Goal: Task Accomplishment & Management: Use online tool/utility

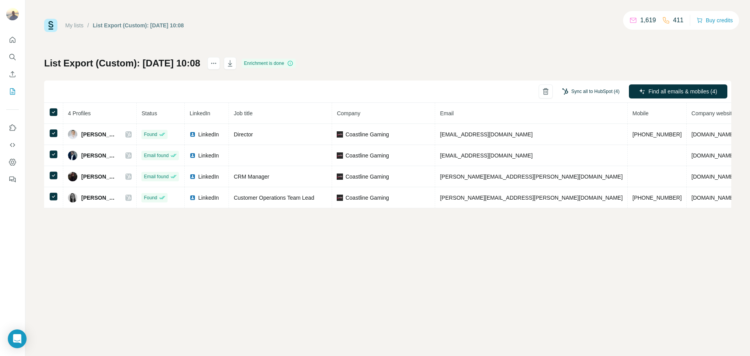
click at [593, 94] on button "Sync all to HubSpot (4)" at bounding box center [591, 92] width 68 height 12
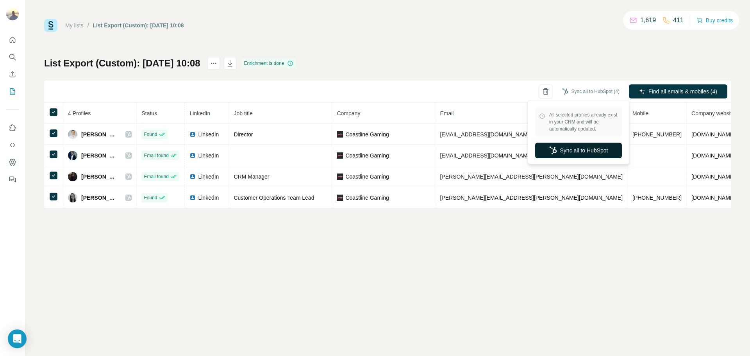
click at [587, 148] on button "Sync all to HubSpot" at bounding box center [578, 151] width 87 height 16
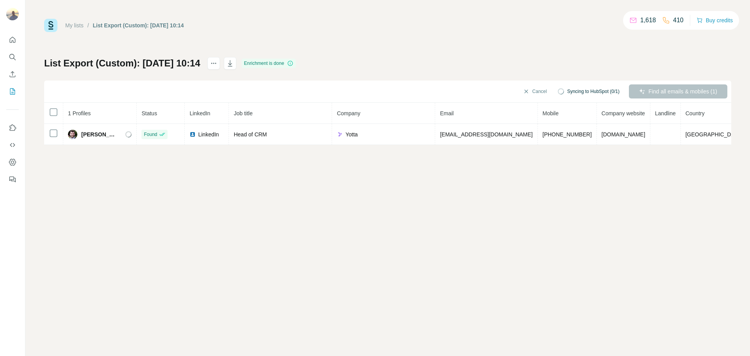
click at [48, 132] on td at bounding box center [53, 134] width 19 height 21
click at [595, 91] on button "Sync all to HubSpot (1)" at bounding box center [591, 92] width 68 height 12
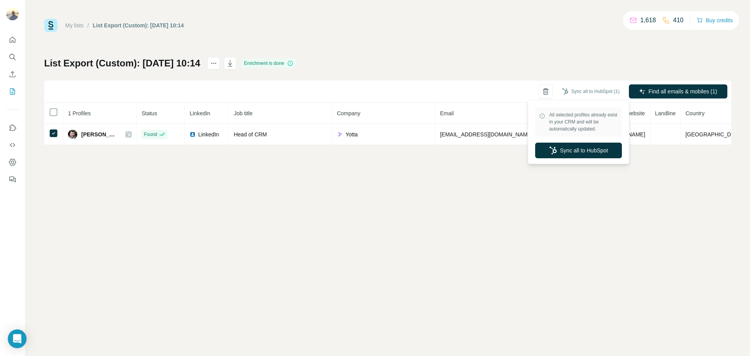
click at [581, 149] on button "Sync all to HubSpot" at bounding box center [578, 151] width 87 height 16
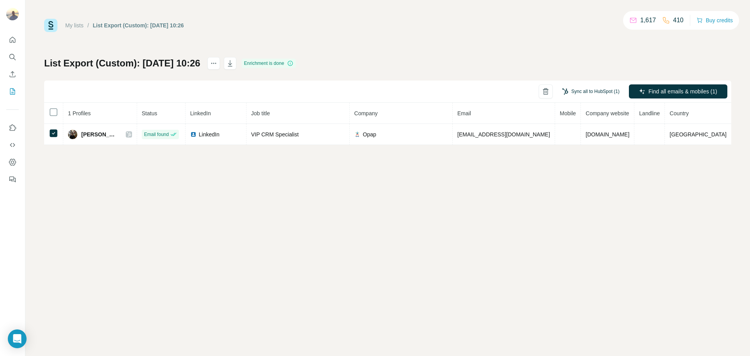
click at [591, 91] on button "Sync all to HubSpot (1)" at bounding box center [591, 92] width 68 height 12
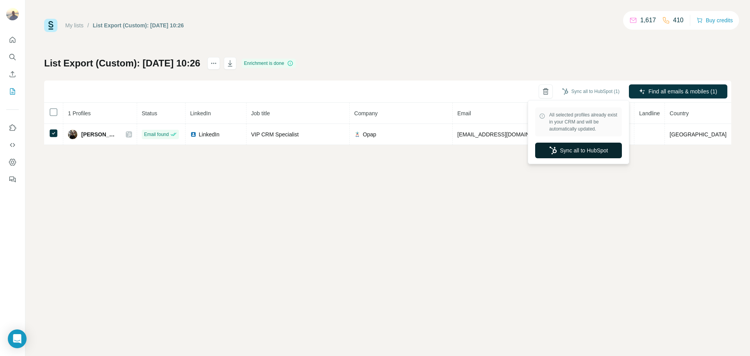
click at [578, 143] on button "Sync all to HubSpot" at bounding box center [578, 151] width 87 height 16
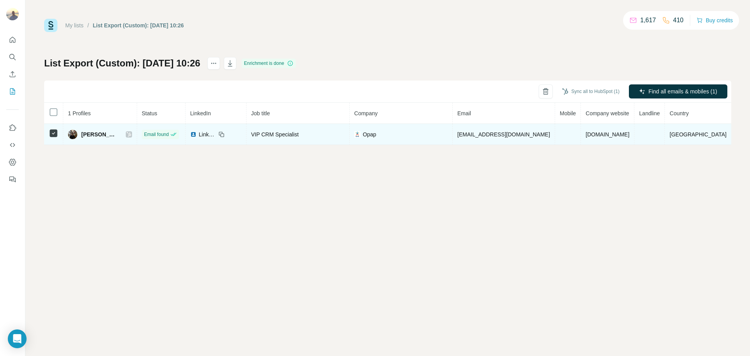
click at [118, 134] on span "Panagiotis Tsiamalos" at bounding box center [99, 135] width 37 height 8
